Goal: Use online tool/utility: Utilize a website feature to perform a specific function

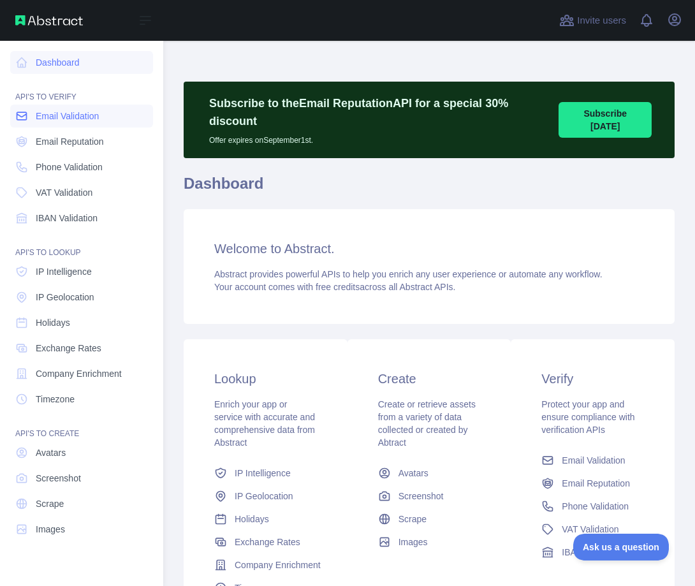
click at [43, 116] on span "Email Validation" at bounding box center [67, 116] width 63 height 13
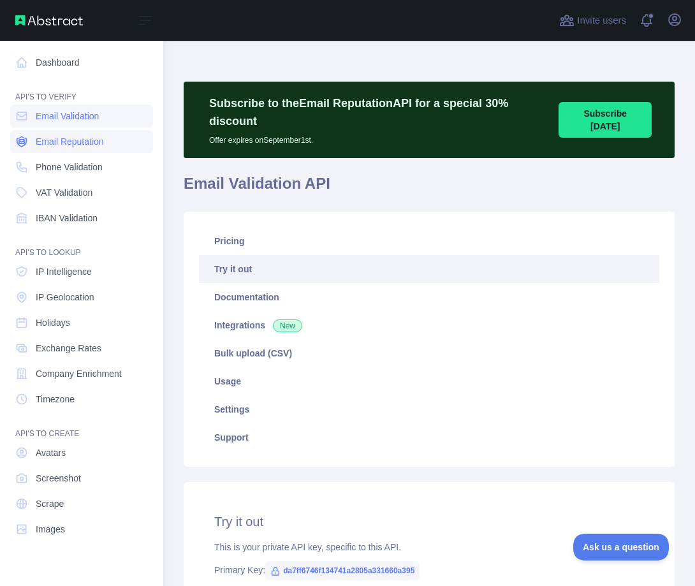
click at [54, 141] on span "Email Reputation" at bounding box center [70, 141] width 68 height 13
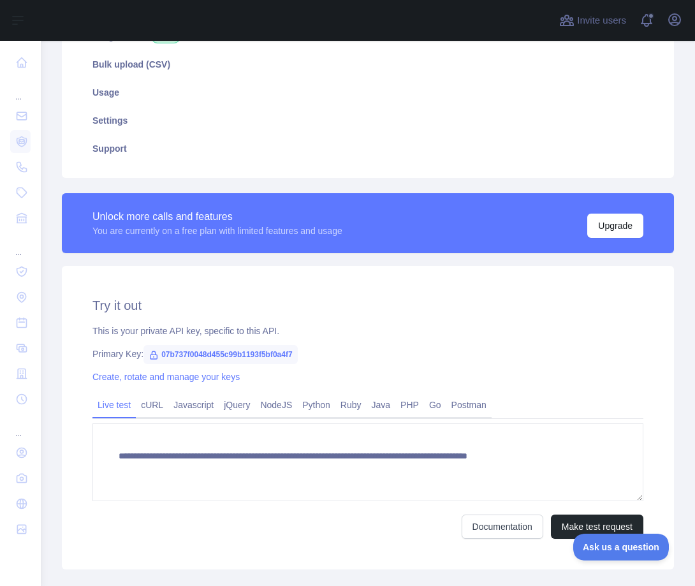
scroll to position [349, 0]
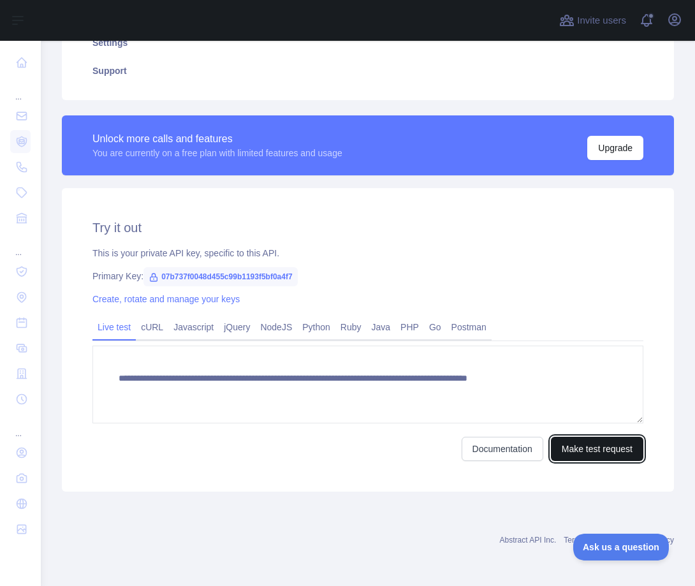
click at [580, 446] on button "Make test request" at bounding box center [597, 449] width 92 height 24
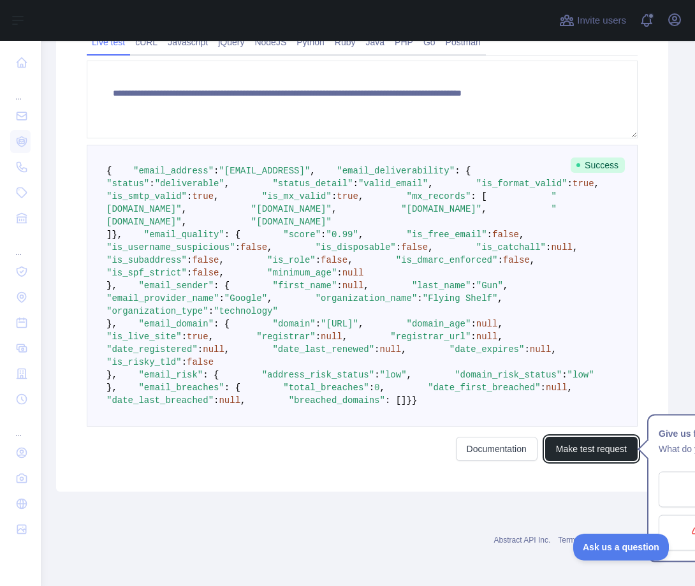
scroll to position [740, 8]
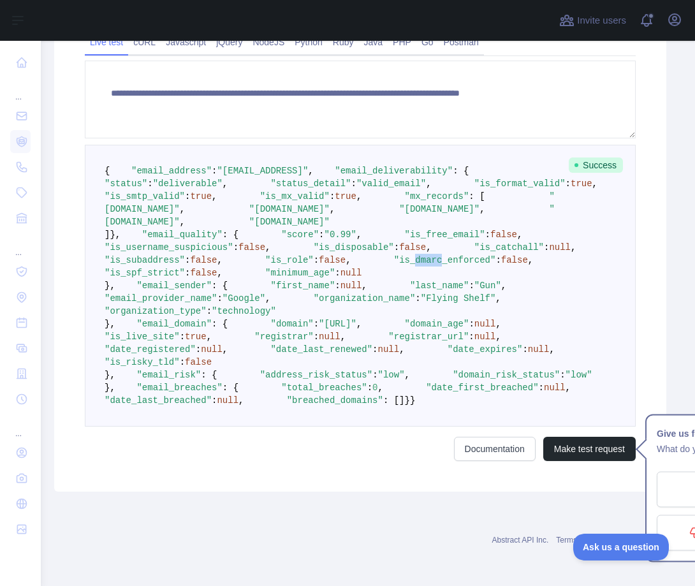
drag, startPoint x: 194, startPoint y: 371, endPoint x: 170, endPoint y: 371, distance: 24.2
click at [394, 265] on span ""is_dmarc_enforced"" at bounding box center [445, 260] width 102 height 10
copy span "dmarc"
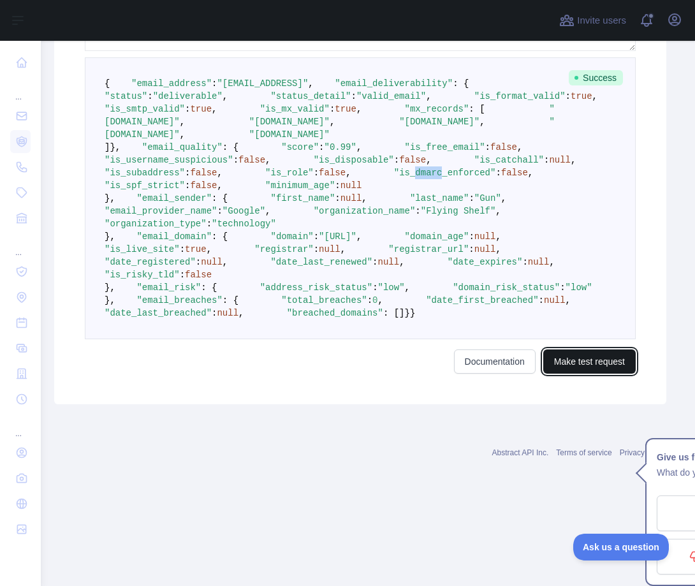
click at [568, 374] on button "Make test request" at bounding box center [589, 361] width 92 height 24
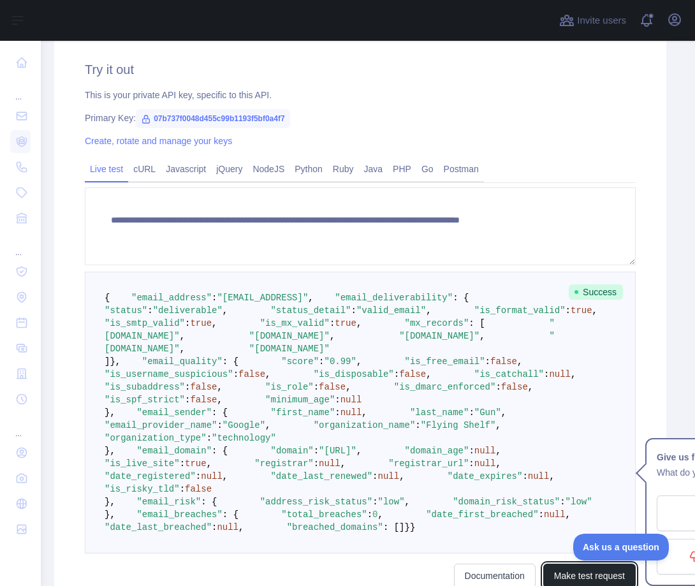
scroll to position [507, 8]
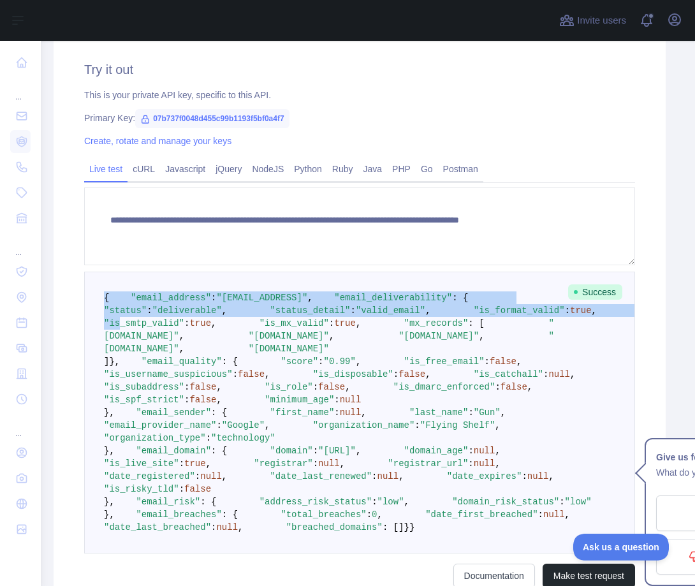
drag, startPoint x: 103, startPoint y: 293, endPoint x: 185, endPoint y: 408, distance: 141.2
click at [185, 408] on pre "{ "email_address" : "[EMAIL_ADDRESS]" , "email_deliverability" : { "status" : "…" at bounding box center [359, 413] width 551 height 282
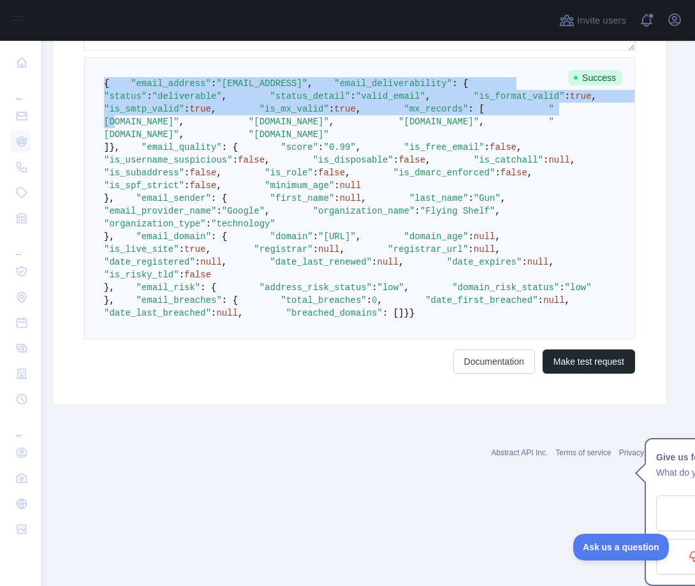
scroll to position [1118, 8]
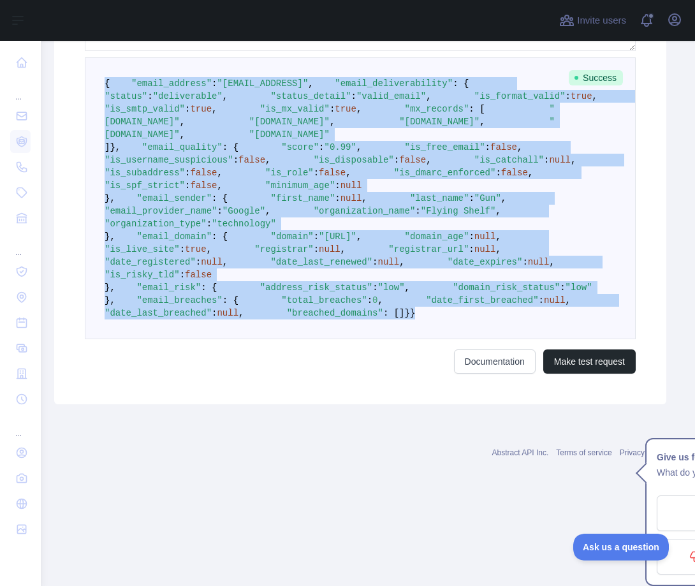
click at [155, 339] on pre "{ "email_address" : "[EMAIL_ADDRESS]" , "email_deliverability" : { "status" : "…" at bounding box center [360, 198] width 551 height 282
copy code "{ "email_address" : "[EMAIL_ADDRESS]" , "email_deliverability" : { "status" : "…"
click at [551, 374] on button "Make test request" at bounding box center [589, 361] width 92 height 24
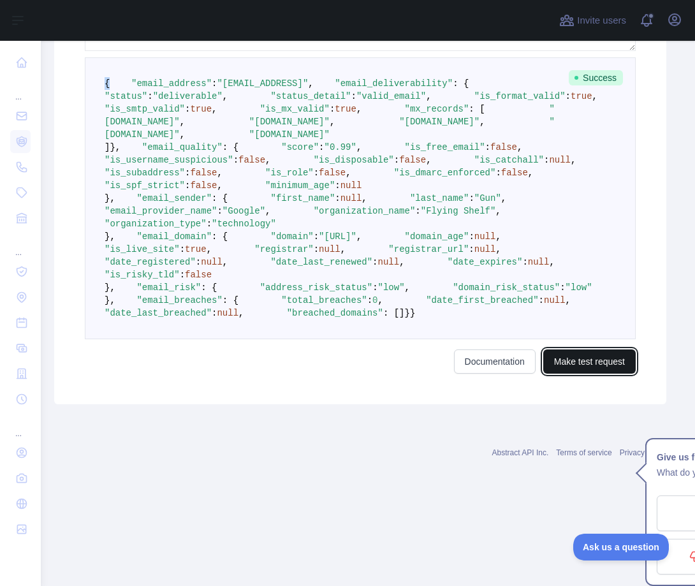
click at [594, 374] on button "Make test request" at bounding box center [589, 361] width 92 height 24
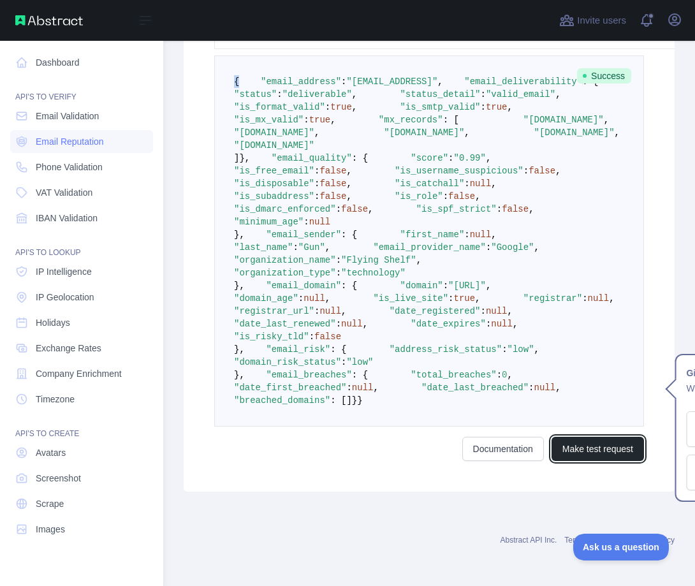
scroll to position [1054, 0]
